Goal: Check status

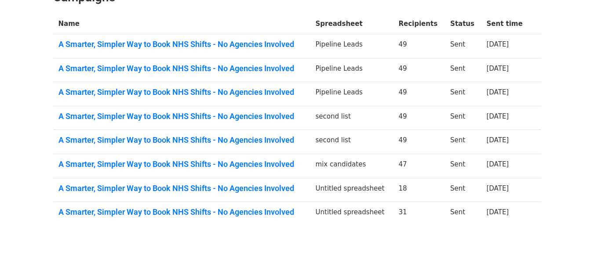
scroll to position [147, 0]
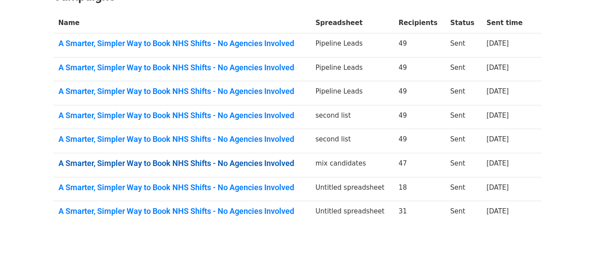
click at [285, 164] on link "A Smarter, Simpler Way to Book NHS Shifts - No Agencies Involved" at bounding box center [181, 164] width 247 height 10
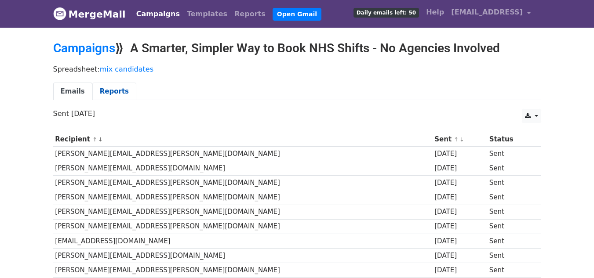
click at [108, 90] on link "Reports" at bounding box center [114, 92] width 44 height 18
